Goal: Task Accomplishment & Management: Complete application form

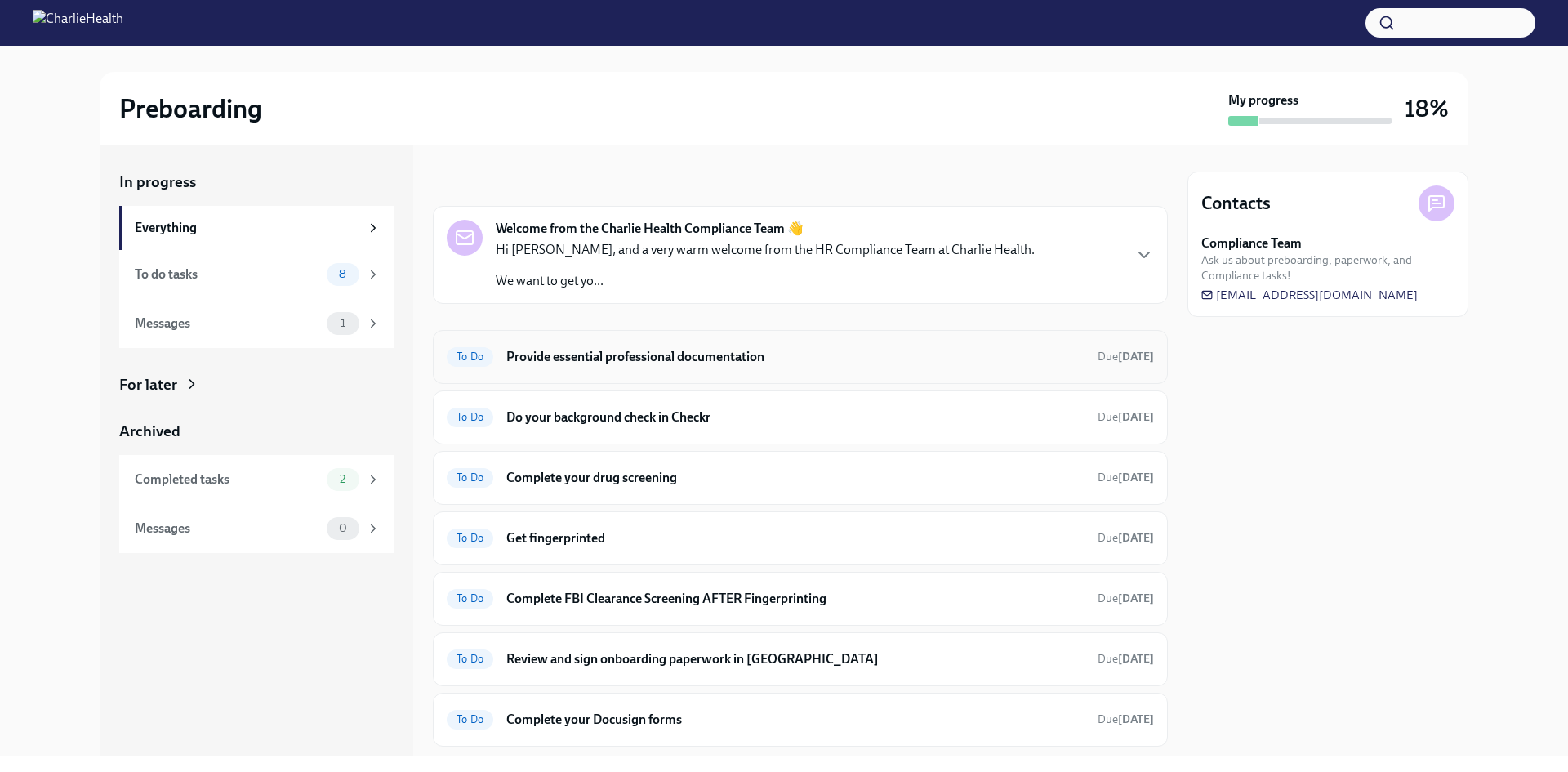
scroll to position [81, 0]
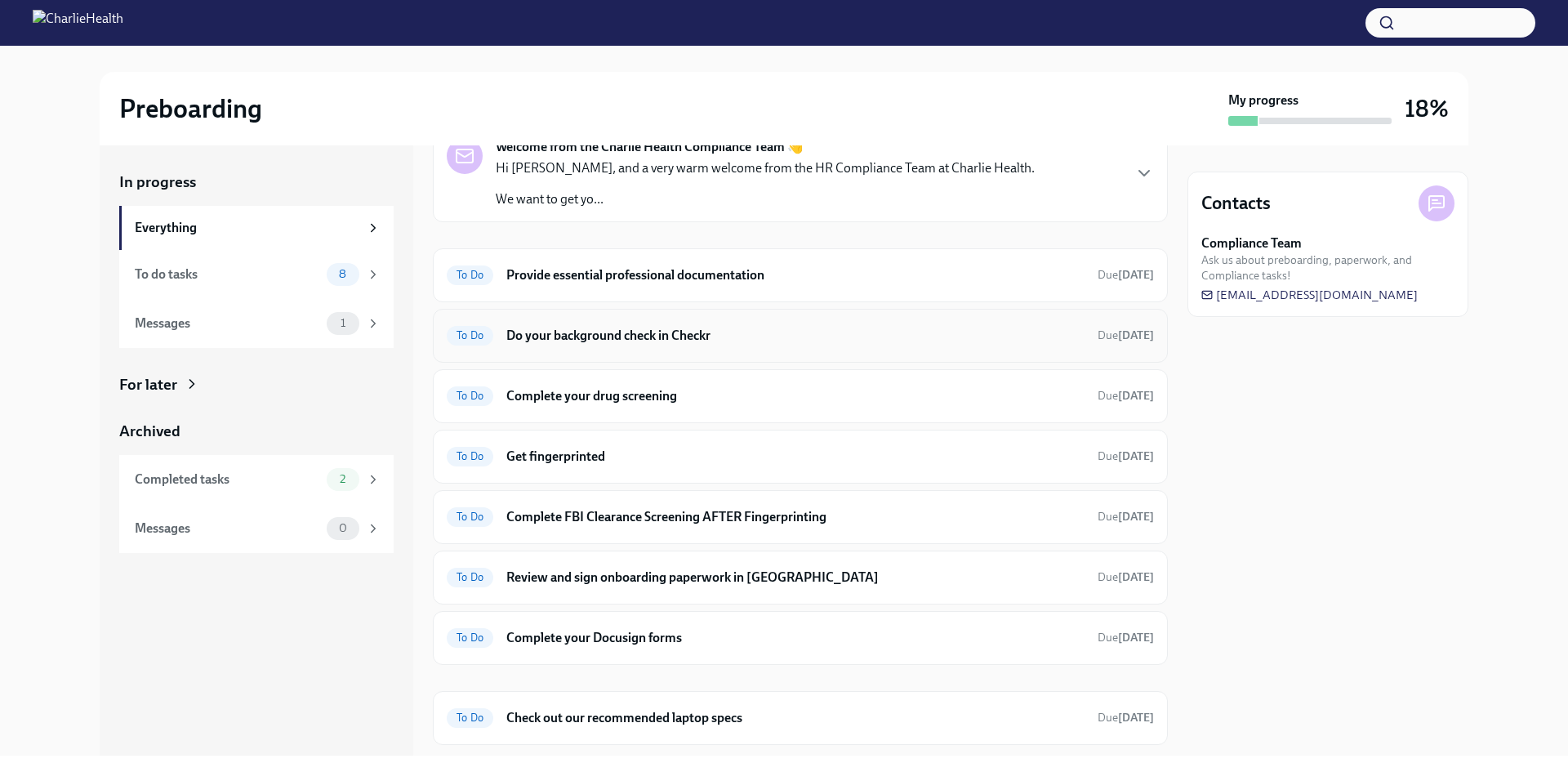
click at [711, 335] on h6 "Do your background check in Checkr" at bounding box center [796, 335] width 579 height 18
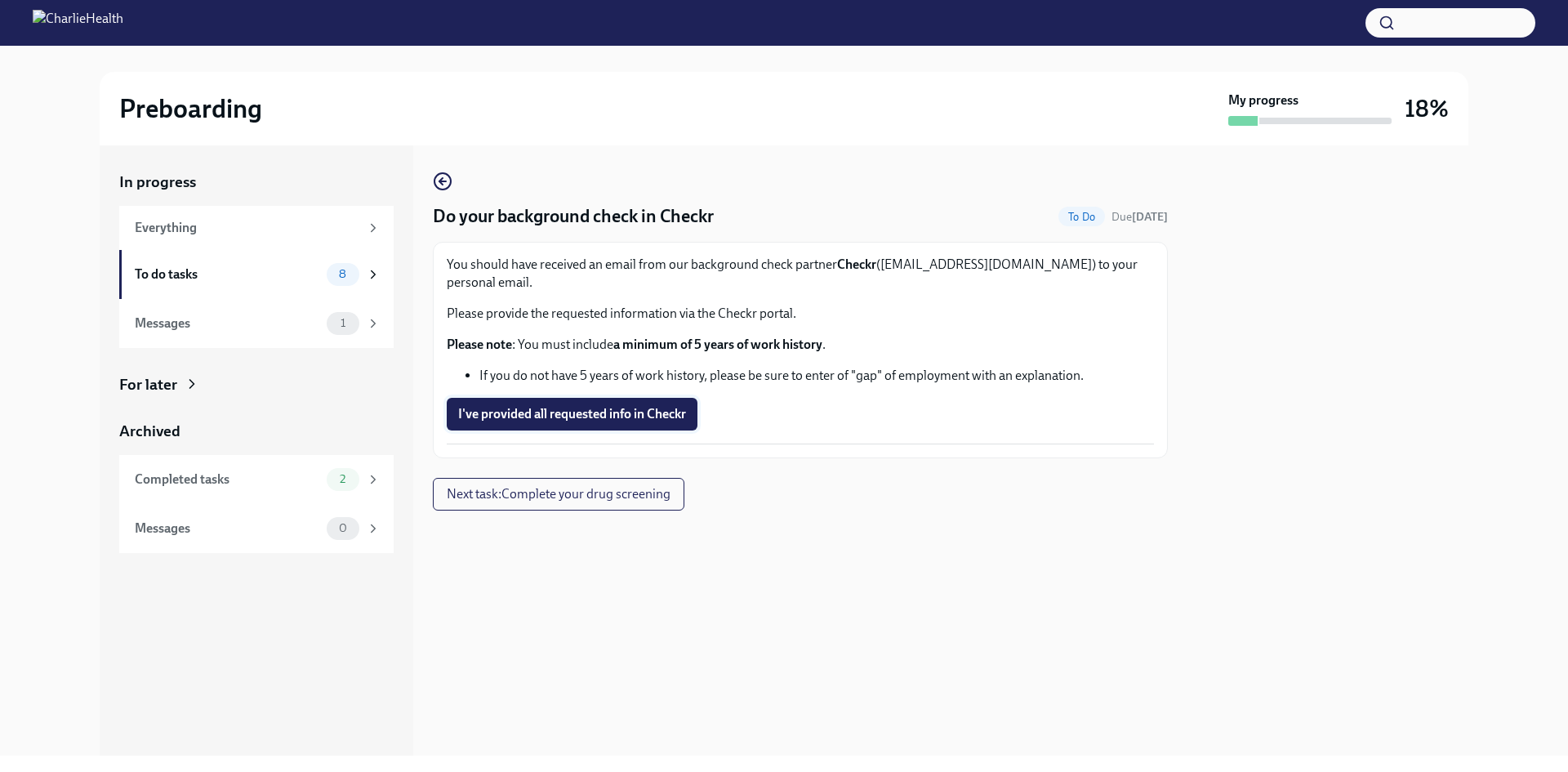
click at [586, 406] on span "I've provided all requested info in Checkr" at bounding box center [572, 414] width 228 height 17
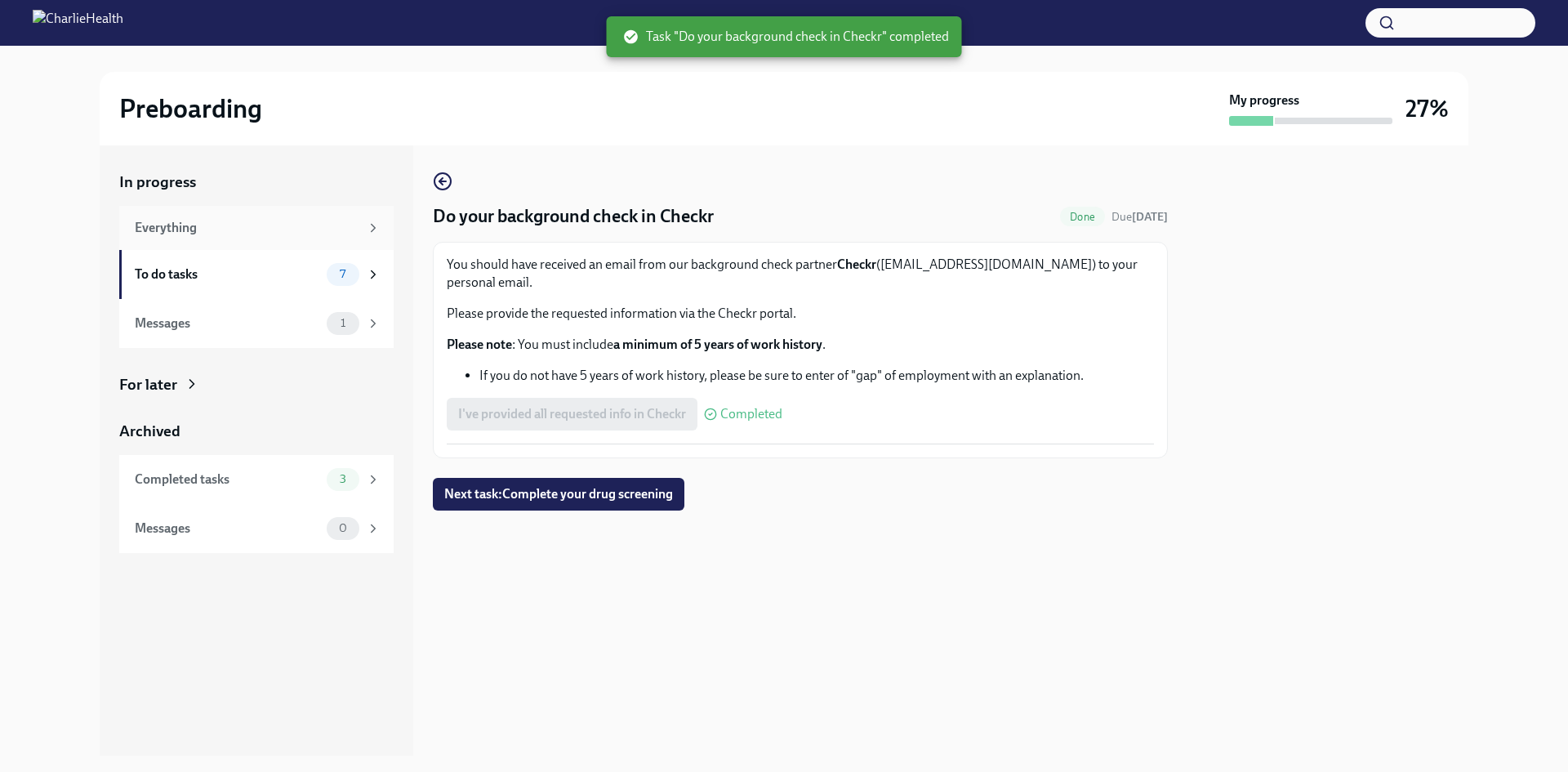
click at [233, 219] on div "Everything" at bounding box center [247, 227] width 225 height 18
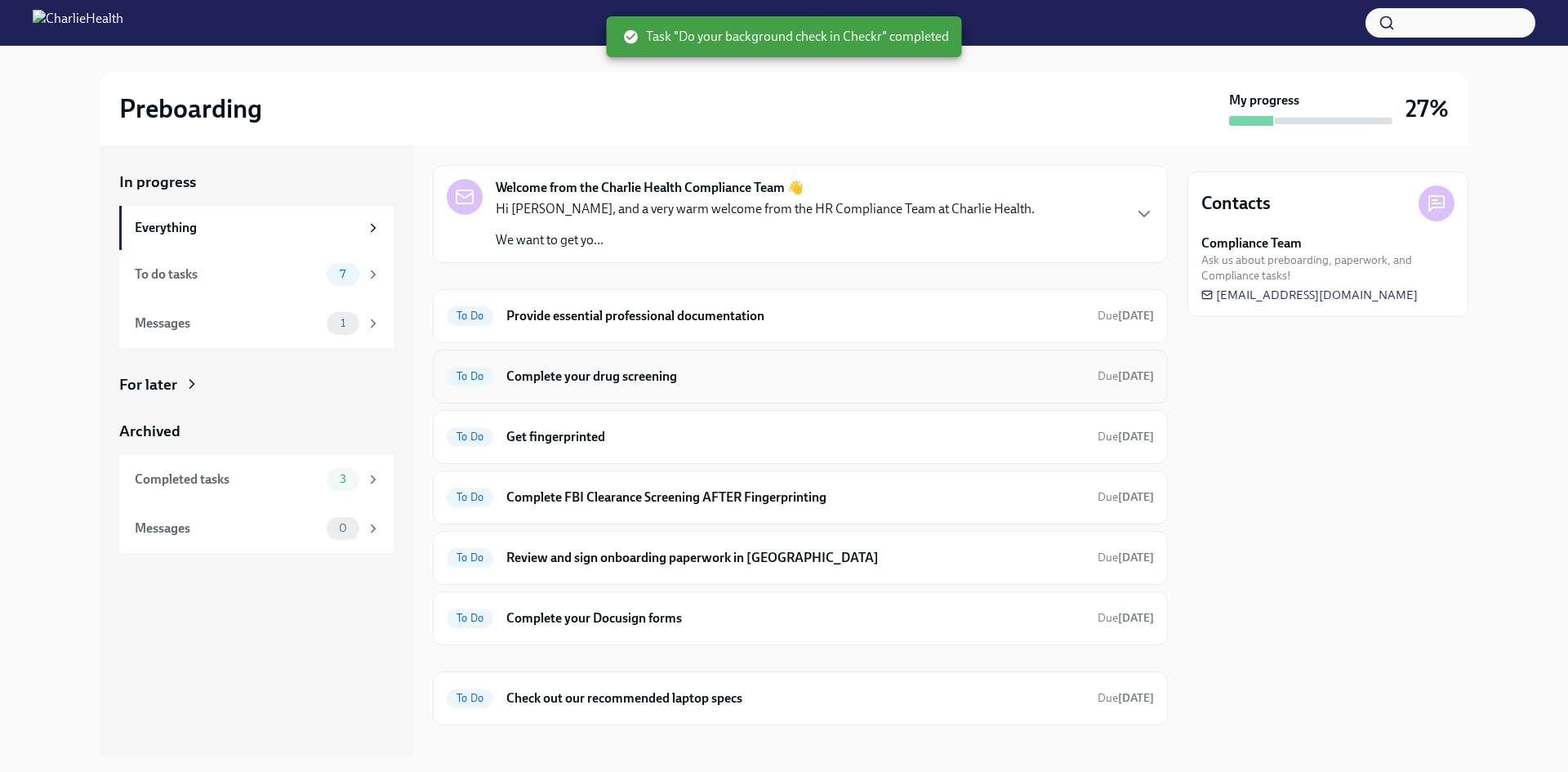
scroll to position [63, 0]
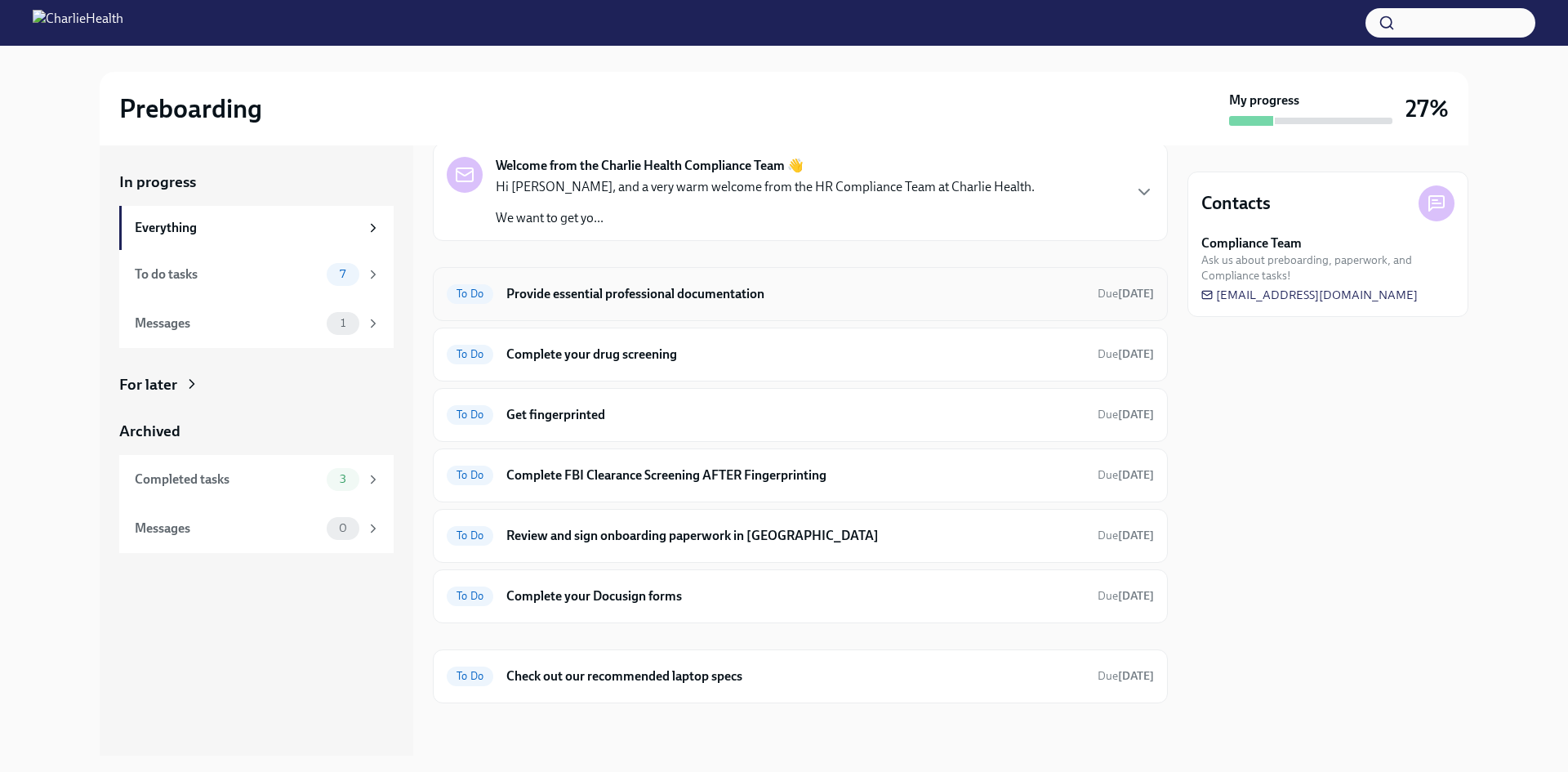
click at [699, 300] on h6 "Provide essential professional documentation" at bounding box center [796, 293] width 579 height 18
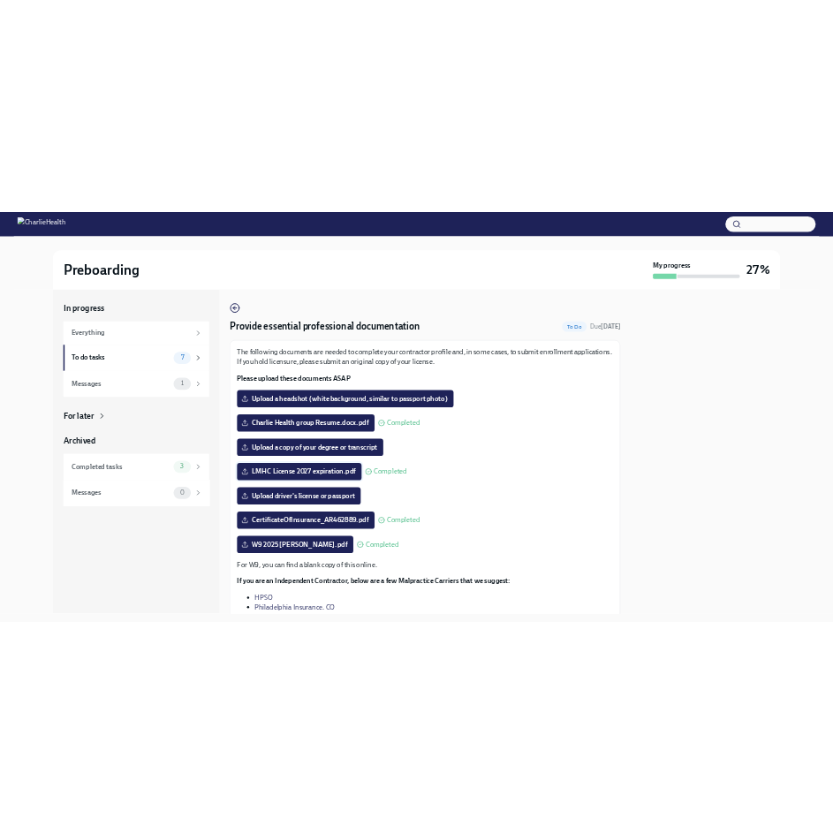
scroll to position [88, 0]
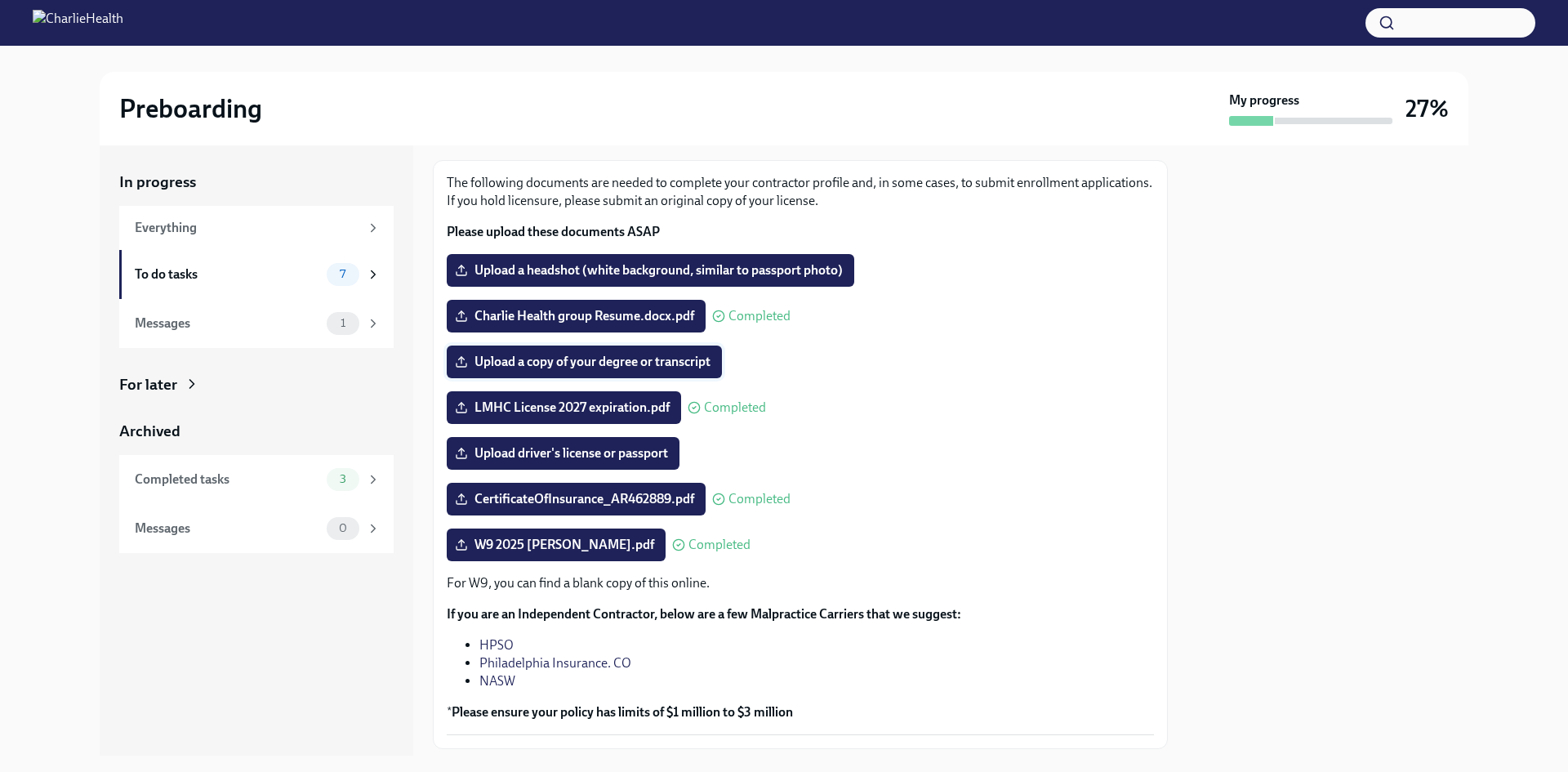
click at [587, 368] on span "Upload a copy of your degree or transcript" at bounding box center [584, 362] width 252 height 17
click at [0, 0] on input "Upload a copy of your degree or transcript" at bounding box center [0, 0] width 0 height 0
click at [551, 454] on span "Upload driver's license or passport" at bounding box center [563, 454] width 210 height 17
click at [0, 0] on input "Upload driver's license or passport" at bounding box center [0, 0] width 0 height 0
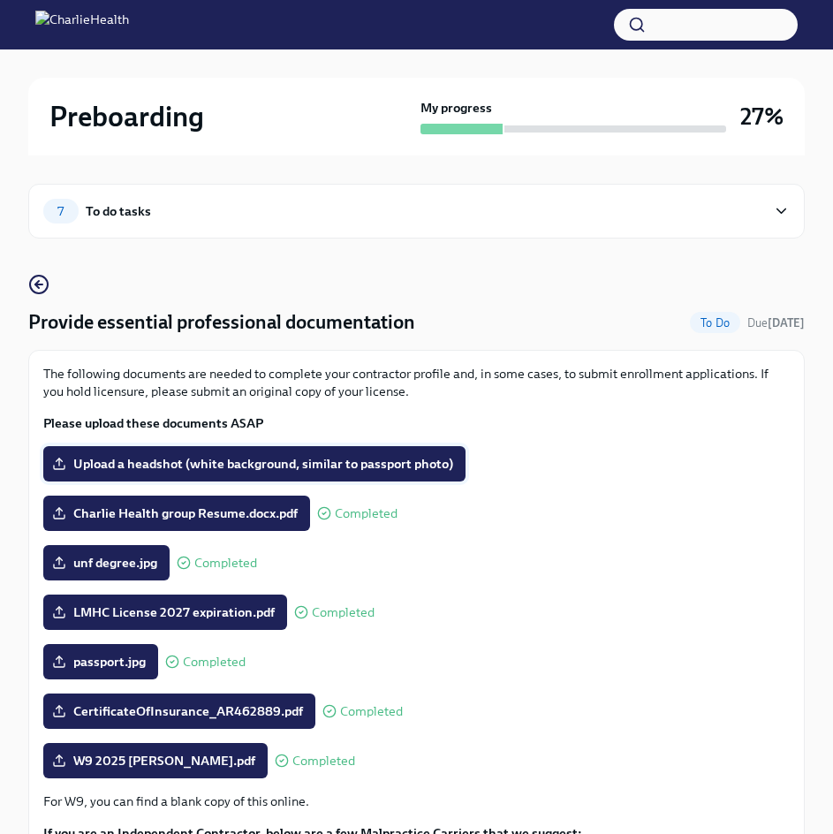
click at [261, 471] on span "Upload a headshot (white background, similar to passport photo)" at bounding box center [255, 464] width 398 height 18
click at [0, 0] on input "Upload a headshot (white background, similar to passport photo)" at bounding box center [0, 0] width 0 height 0
click at [259, 484] on div "The following documents are needed to complete your contractor profile and, in …" at bounding box center [416, 660] width 747 height 591
click at [263, 470] on span "Upload a headshot (white background, similar to passport photo)" at bounding box center [255, 464] width 398 height 18
click at [0, 0] on input "Upload a headshot (white background, similar to passport photo)" at bounding box center [0, 0] width 0 height 0
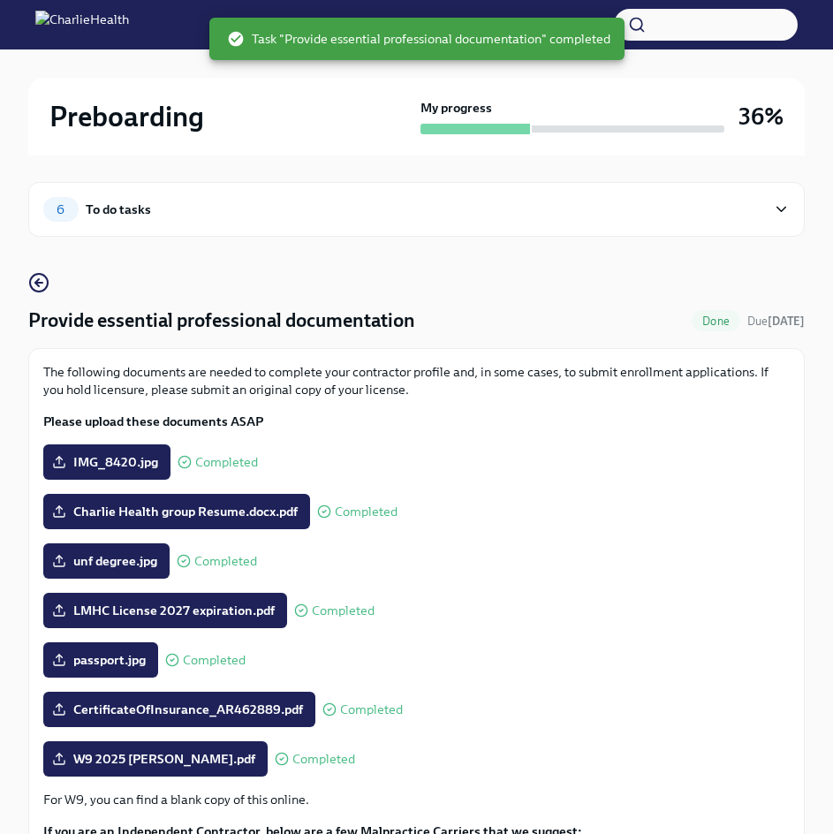
scroll to position [0, 0]
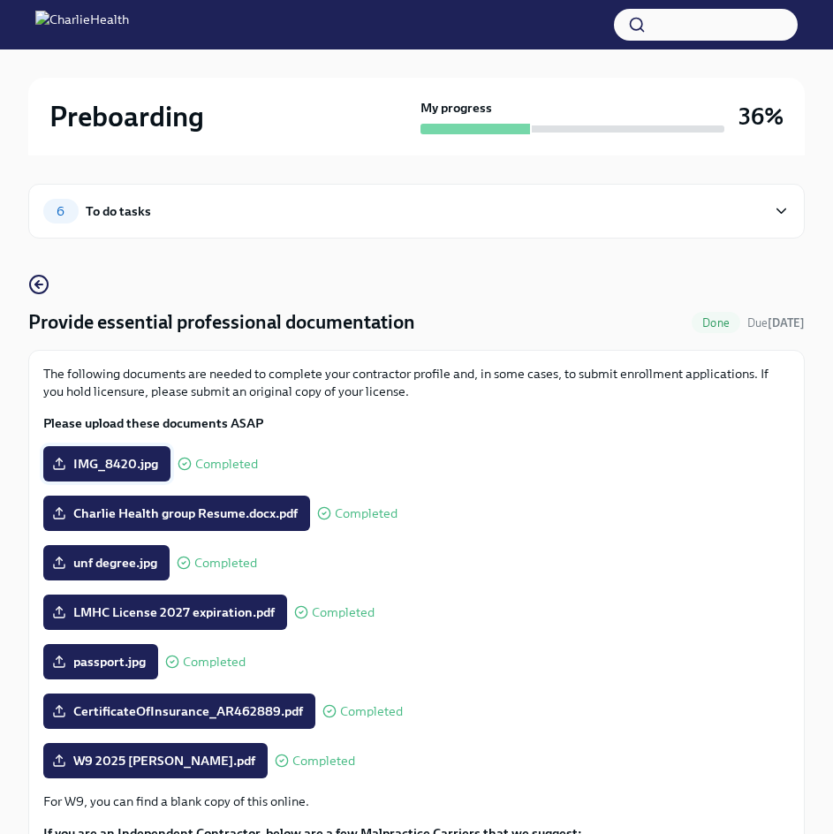
click at [140, 463] on span "IMG_8420.jpg" at bounding box center [107, 464] width 102 height 18
click at [0, 0] on input "IMG_8420.jpg" at bounding box center [0, 0] width 0 height 0
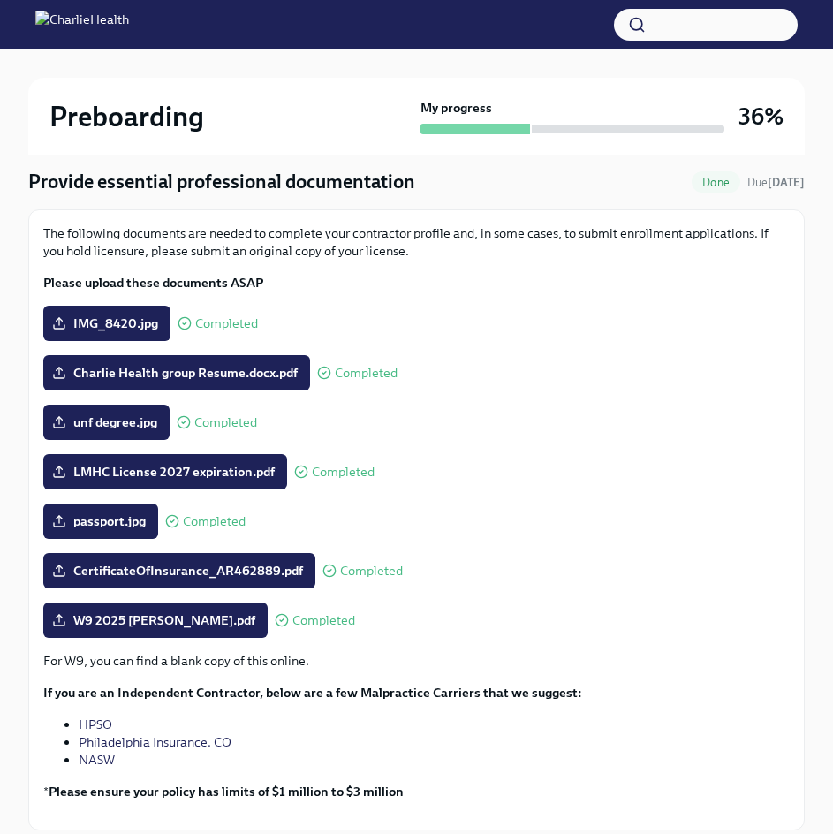
scroll to position [257, 0]
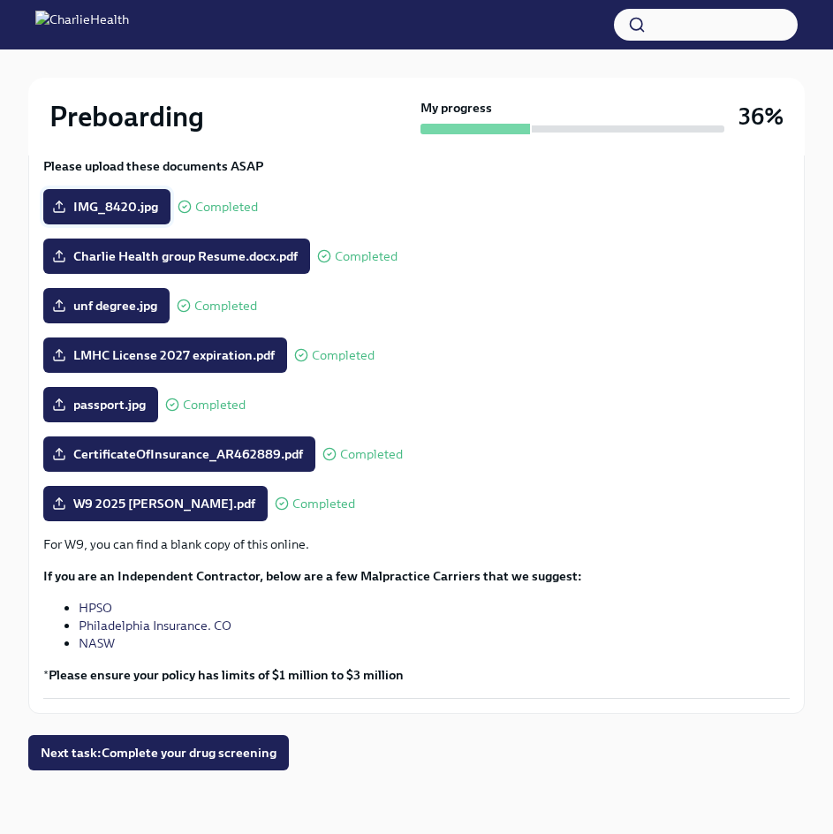
click at [108, 201] on span "IMG_8420.jpg" at bounding box center [107, 207] width 102 height 18
click at [0, 0] on input "IMG_8420.jpg" at bounding box center [0, 0] width 0 height 0
click at [163, 752] on span "Next task : Complete your drug screening" at bounding box center [159, 753] width 236 height 18
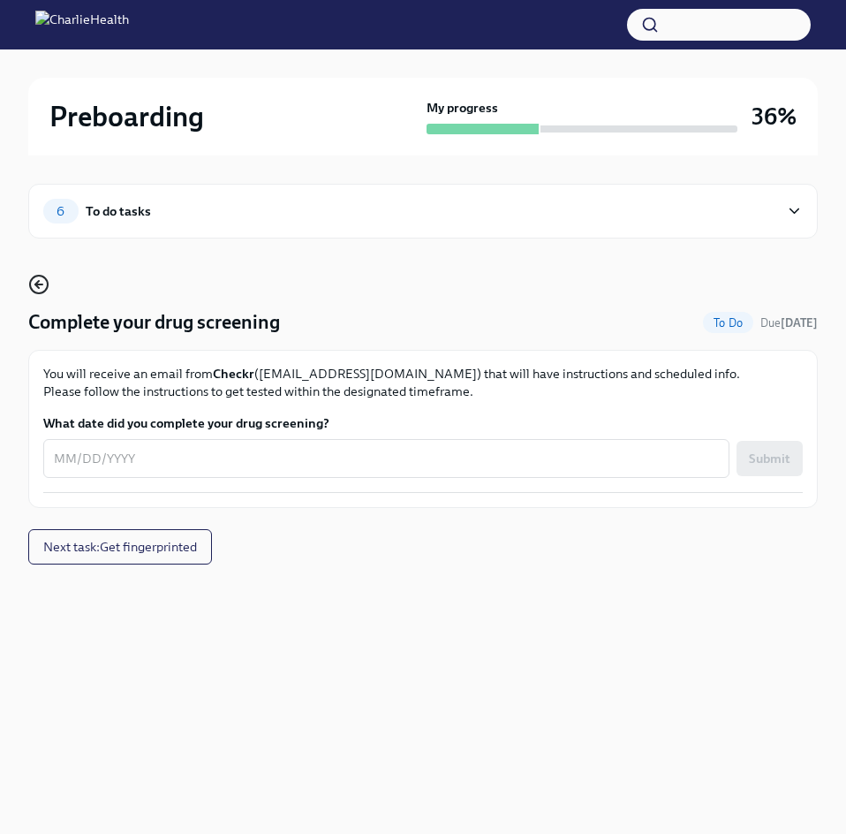
click at [39, 276] on circle "button" at bounding box center [39, 285] width 18 height 18
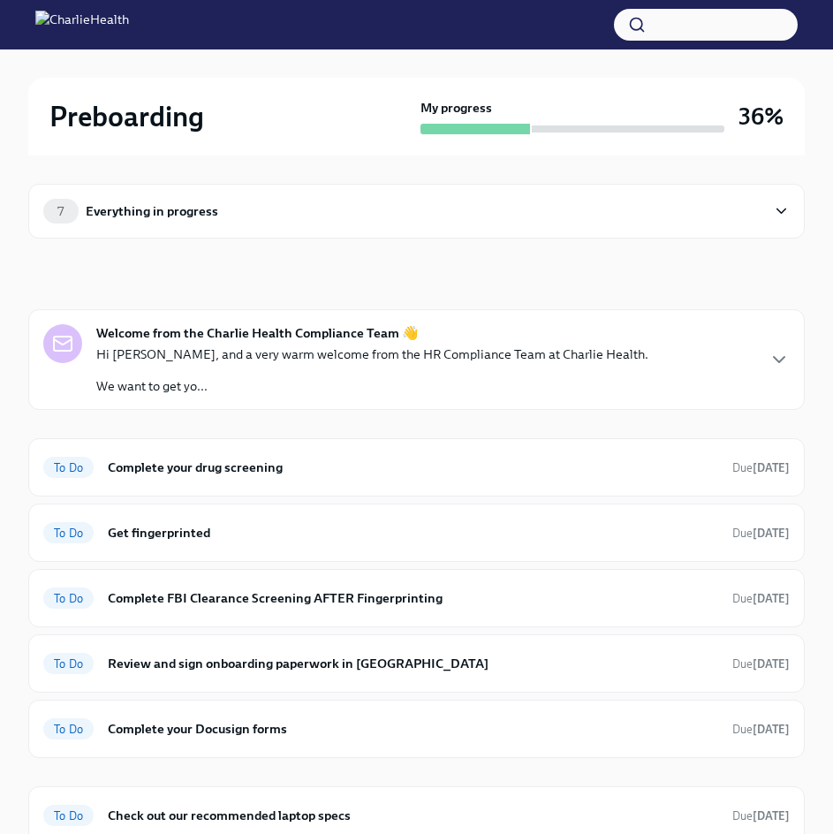
click at [116, 201] on div "7 Everything in progress" at bounding box center [404, 211] width 723 height 25
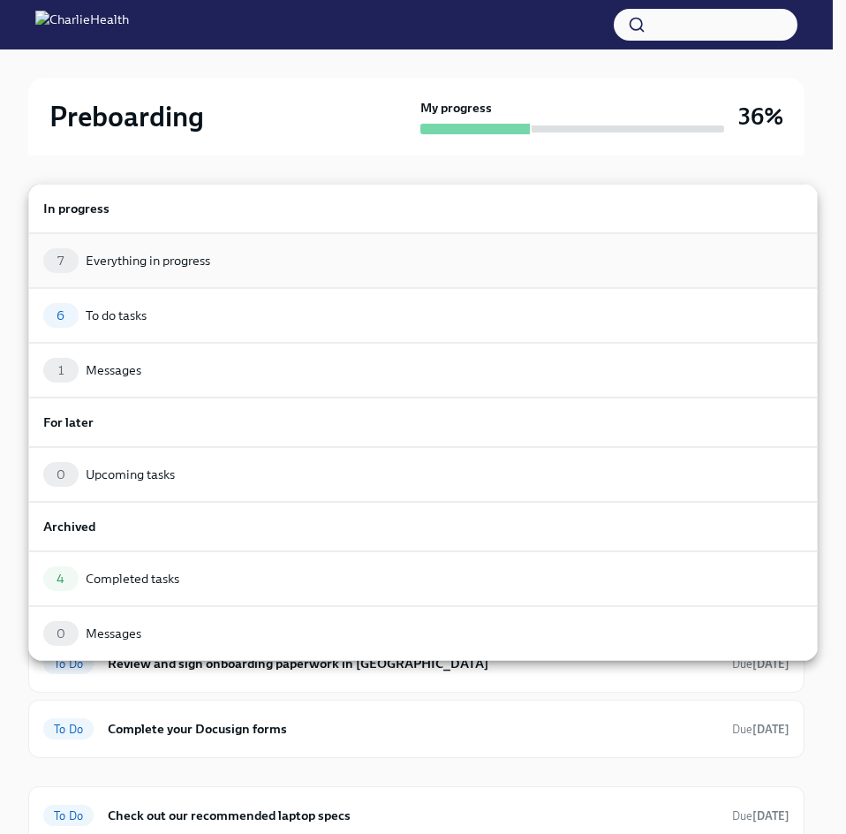
click at [181, 268] on div "Everything in progress" at bounding box center [148, 261] width 125 height 18
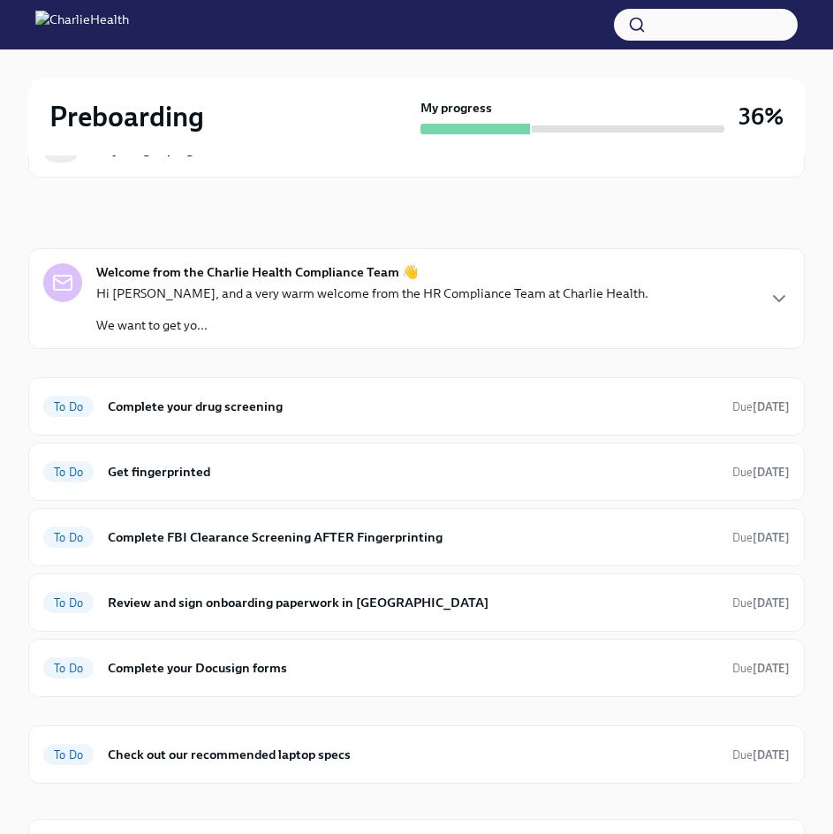
scroll to position [177, 0]
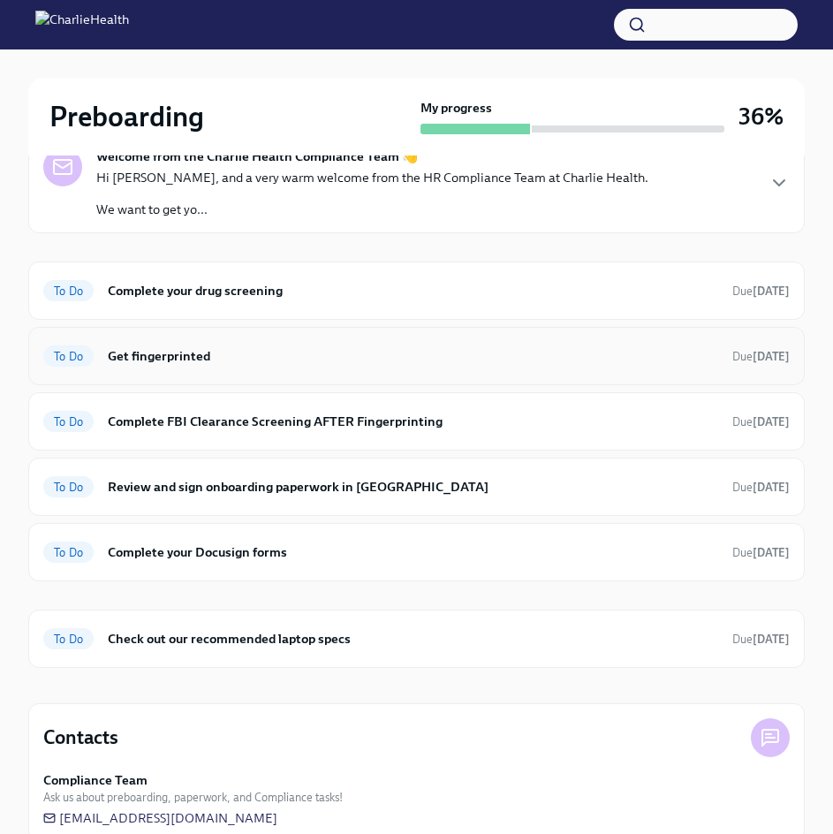
click at [235, 358] on h6 "Get fingerprinted" at bounding box center [413, 355] width 611 height 19
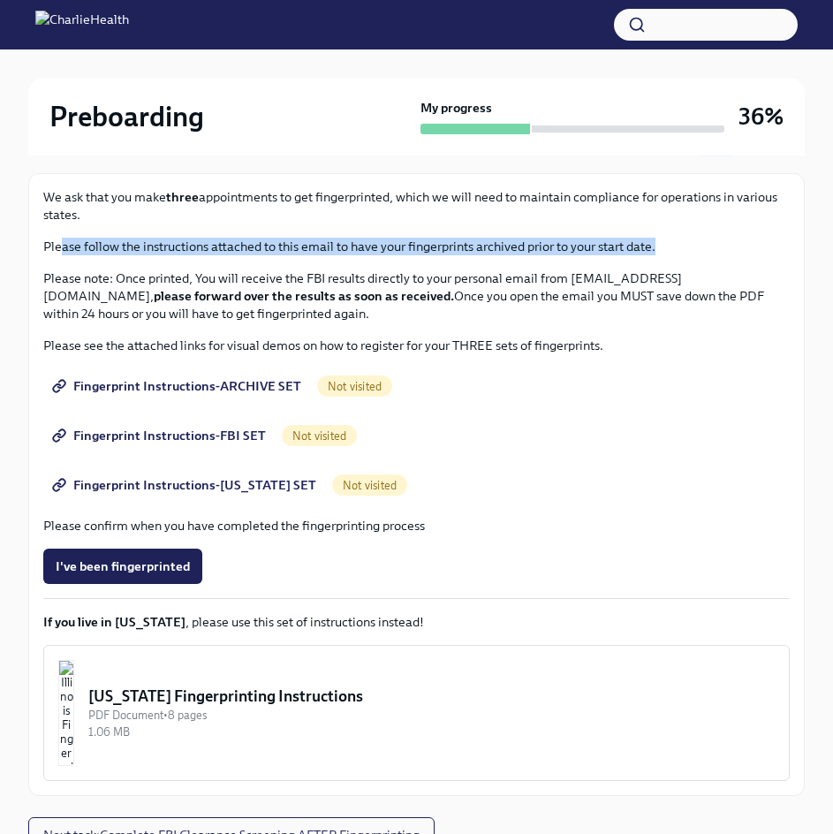
drag, startPoint x: 63, startPoint y: 246, endPoint x: 677, endPoint y: 248, distance: 614.1
click at [677, 248] on p "Please follow the instructions attached to this email to have your fingerprints…" at bounding box center [416, 247] width 747 height 18
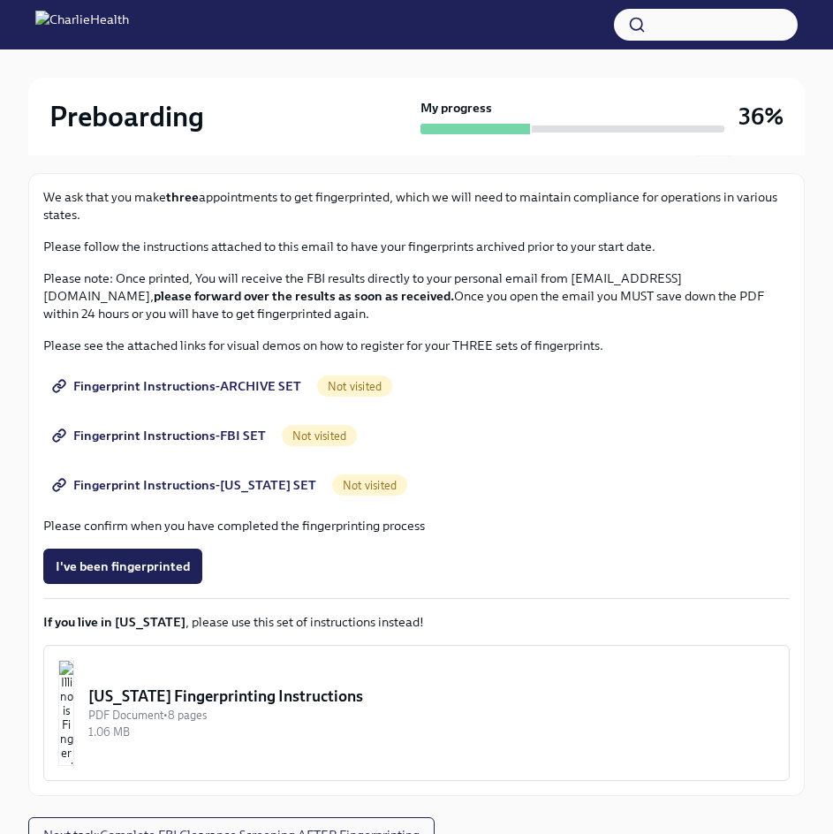
click at [57, 275] on p "Please note: Once printed, You will receive the FBI results directly to your pe…" at bounding box center [416, 295] width 747 height 53
drag, startPoint x: 211, startPoint y: 283, endPoint x: 801, endPoint y: 284, distance: 590.2
click at [801, 284] on div "We ask that you make three appointments to get fingerprinted, which we will nee…" at bounding box center [416, 484] width 777 height 623
click at [176, 300] on strong "please forward over the results as soon as received." at bounding box center [304, 296] width 300 height 16
drag, startPoint x: 48, startPoint y: 300, endPoint x: 786, endPoint y: 317, distance: 738.9
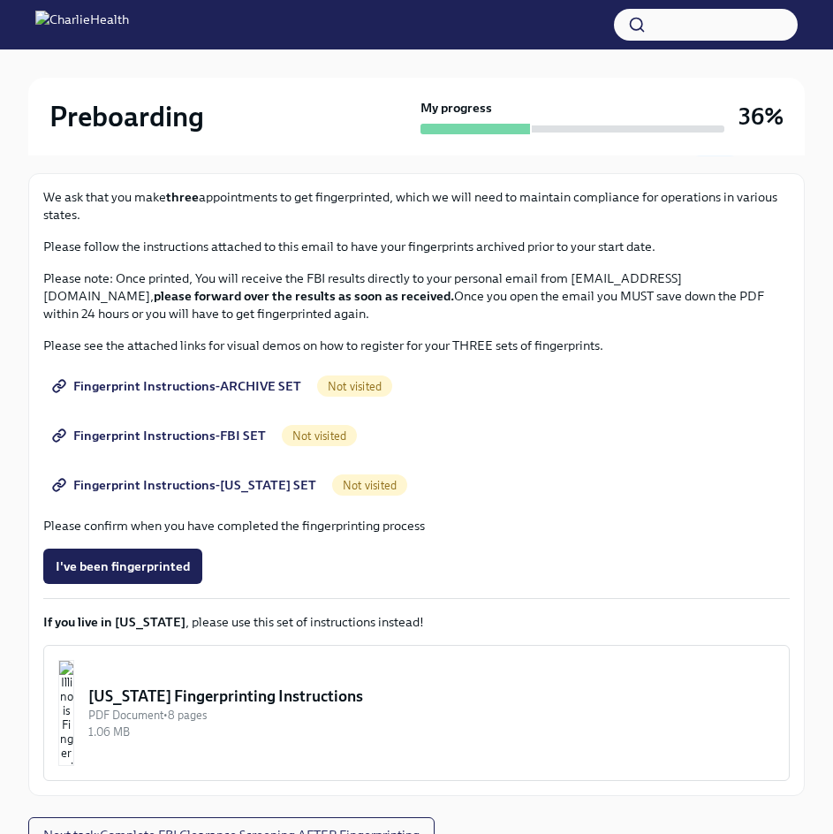
click at [786, 317] on p "Please note: Once printed, You will receive the FBI results directly to your pe…" at bounding box center [416, 295] width 747 height 53
click at [95, 353] on p "Please see the attached links for visual demos on how to register for your THRE…" at bounding box center [416, 346] width 747 height 18
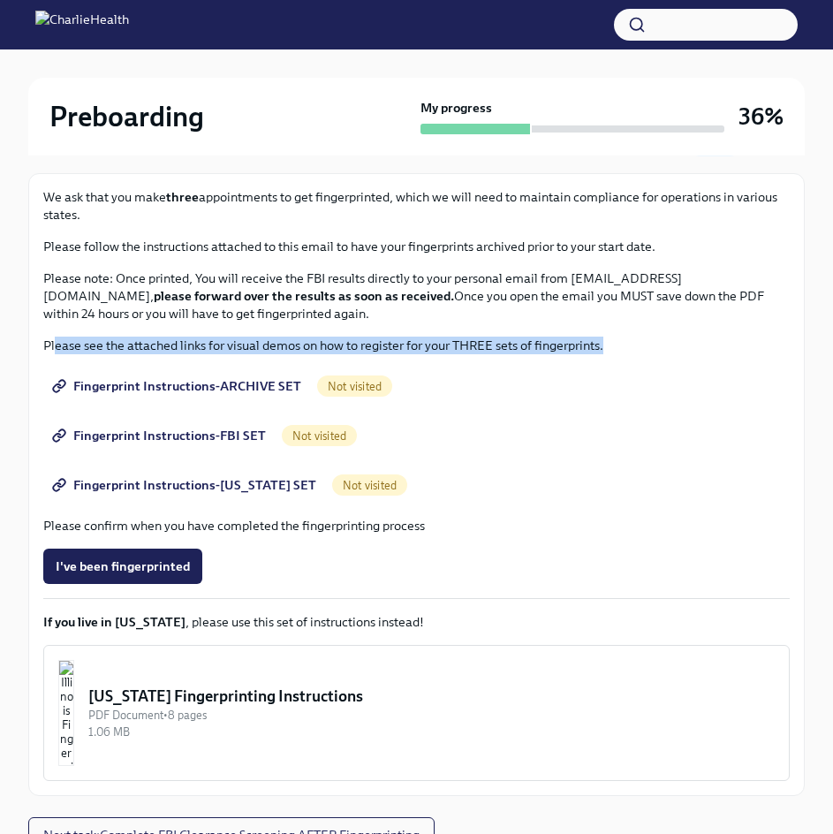
drag, startPoint x: 55, startPoint y: 344, endPoint x: 637, endPoint y: 345, distance: 582.3
click at [637, 345] on p "Please see the attached links for visual demos on how to register for your THRE…" at bounding box center [416, 346] width 747 height 18
click at [616, 348] on p "Please see the attached links for visual demos on how to register for your THRE…" at bounding box center [416, 346] width 747 height 18
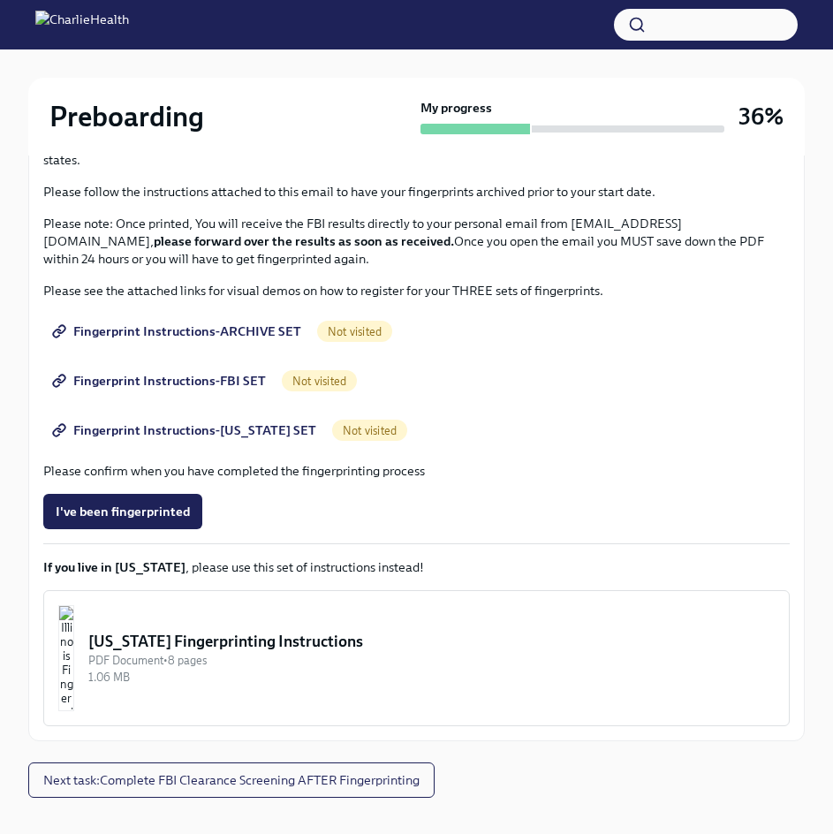
scroll to position [259, 0]
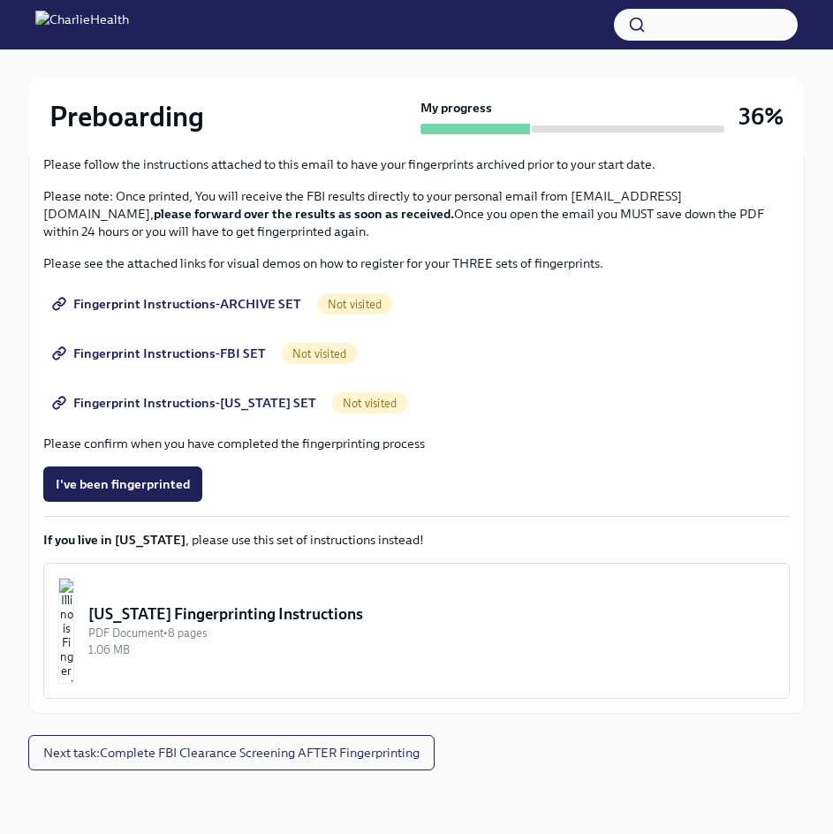
click at [186, 302] on span "Fingerprint Instructions-ARCHIVE SET" at bounding box center [179, 304] width 246 height 18
click at [210, 353] on span "Fingerprint Instructions-FBI SET" at bounding box center [161, 354] width 210 height 18
click at [157, 404] on span "Fingerprint Instructions-[US_STATE] SET" at bounding box center [186, 403] width 261 height 18
